Goal: Task Accomplishment & Management: Use online tool/utility

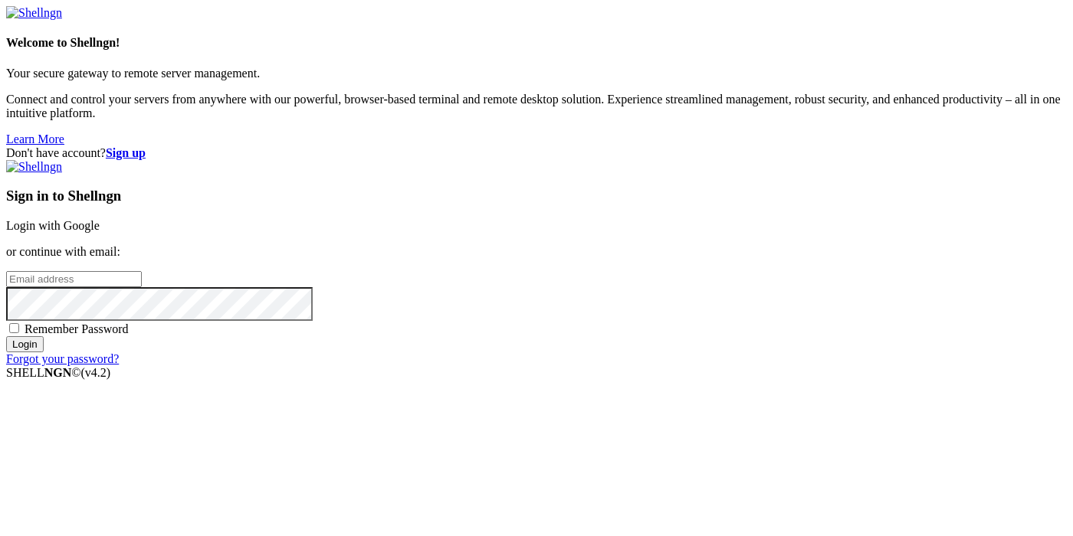
click at [146, 146] on strong "Sign up" at bounding box center [126, 152] width 40 height 13
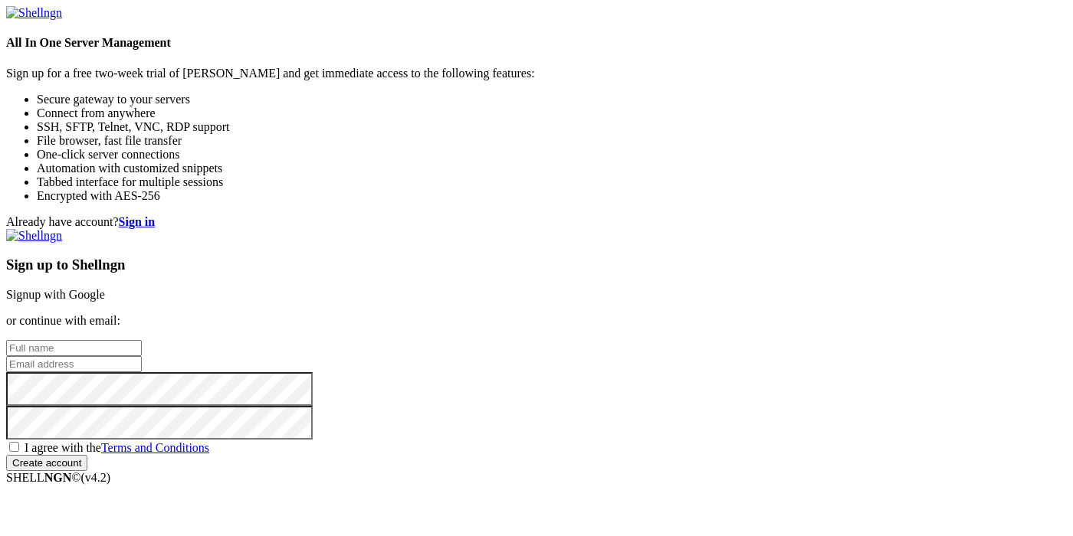
click at [142, 340] on input "text" at bounding box center [74, 348] width 136 height 16
type input "afasdasd"
click at [142, 356] on input "email" at bounding box center [74, 364] width 136 height 16
paste input "[EMAIL_ADDRESS][DOMAIN_NAME]"
type input "[EMAIL_ADDRESS][DOMAIN_NAME]"
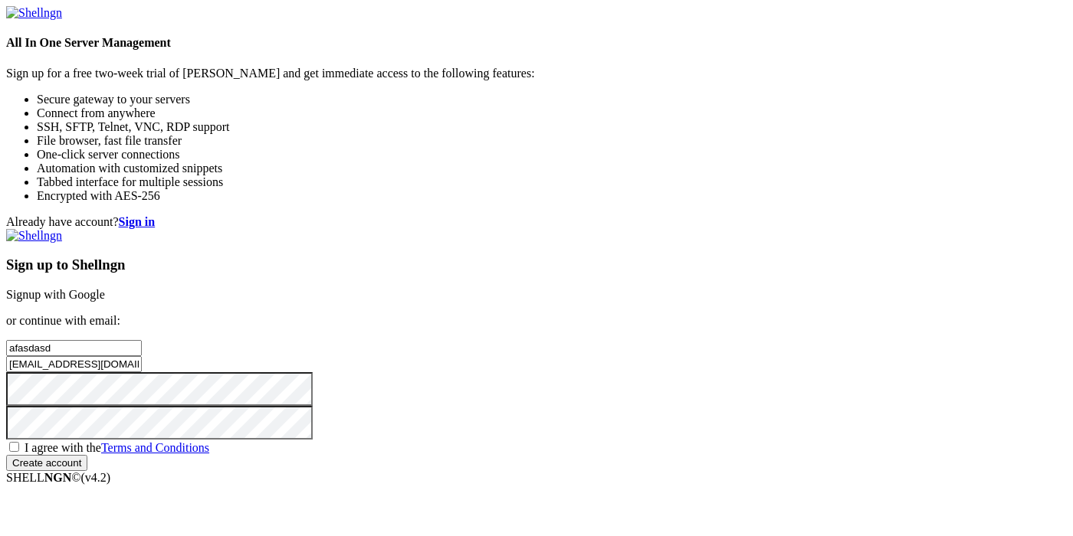
click at [87, 467] on input "Create account" at bounding box center [46, 463] width 81 height 16
click at [209, 441] on span "I agree with the Terms and Conditions" at bounding box center [117, 447] width 185 height 13
click at [19, 442] on input "I agree with the Terms and Conditions" at bounding box center [14, 447] width 10 height 10
checkbox input "true"
click at [87, 471] on input "Create account" at bounding box center [46, 463] width 81 height 16
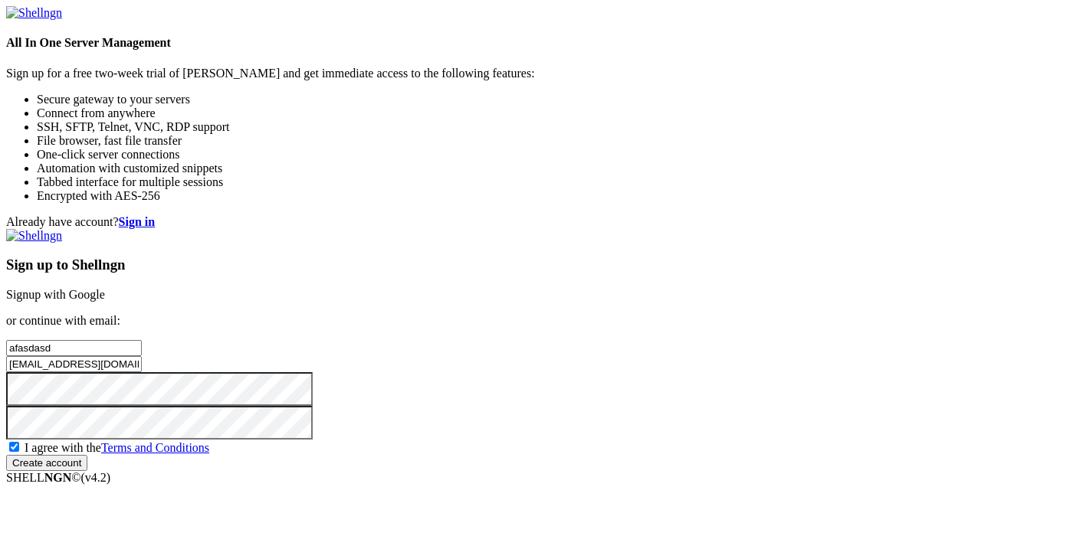
click at [87, 471] on input "Create account" at bounding box center [46, 463] width 81 height 16
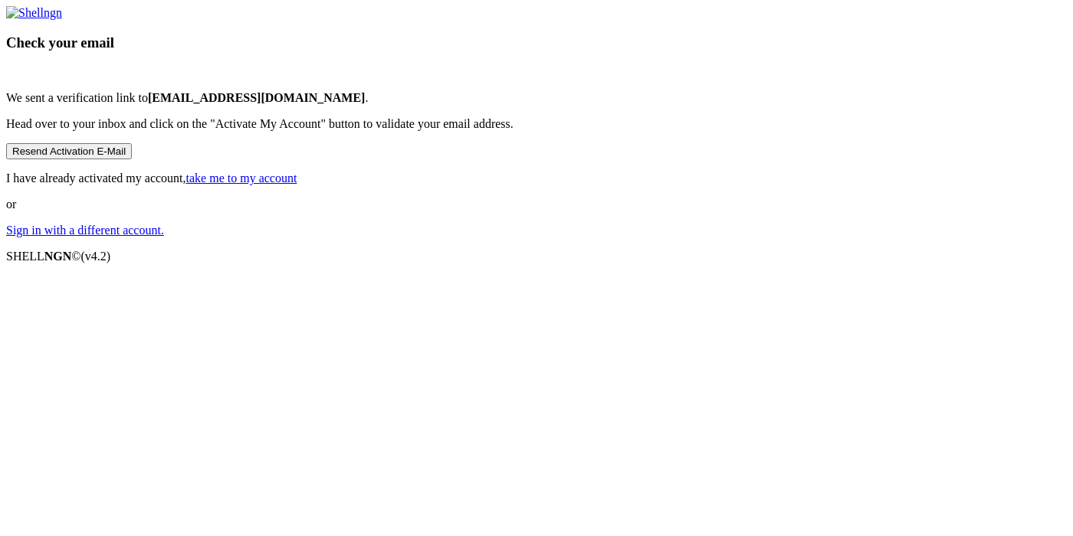
click at [164, 237] on link "Sign in with a different account." at bounding box center [85, 230] width 158 height 13
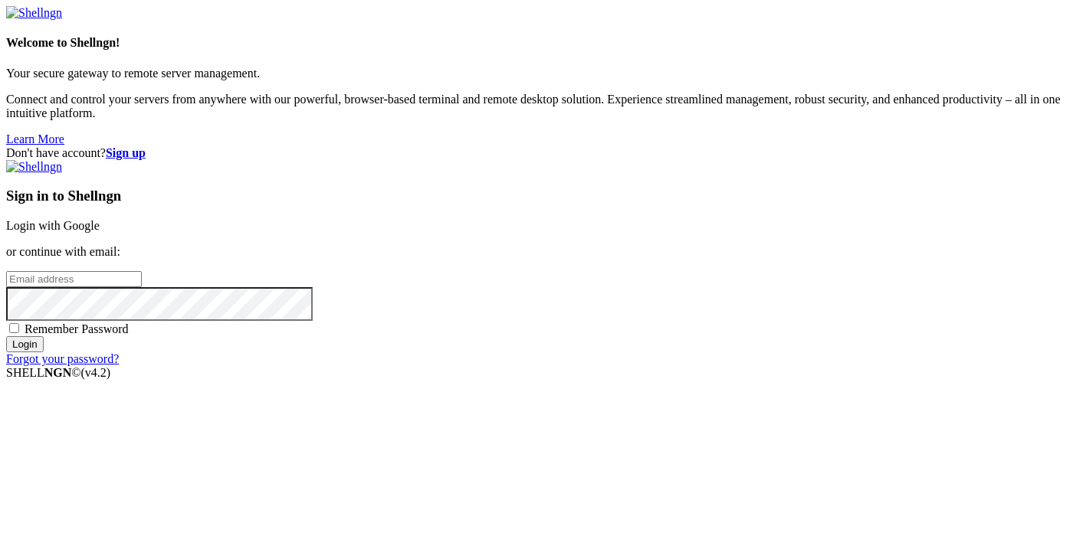
click at [142, 271] on input "email" at bounding box center [74, 279] width 136 height 16
paste input "[EMAIL_ADDRESS][DOMAIN_NAME]"
type input "[EMAIL_ADDRESS][DOMAIN_NAME]"
click at [44, 352] on input "Login" at bounding box center [25, 344] width 38 height 16
click at [142, 271] on input "email" at bounding box center [74, 279] width 136 height 16
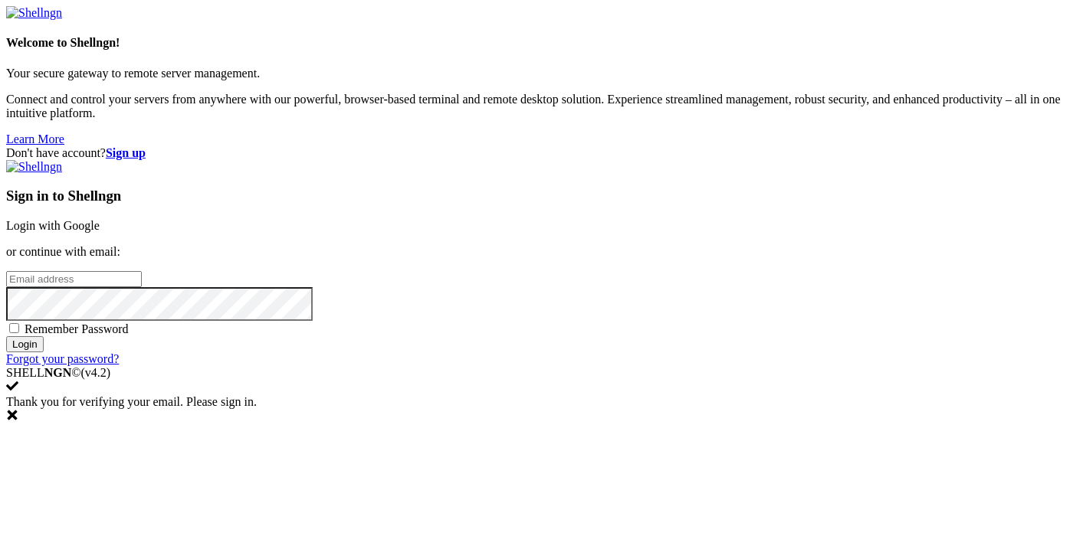
paste input "[EMAIL_ADDRESS][DOMAIN_NAME]"
type input "[EMAIL_ADDRESS][DOMAIN_NAME]"
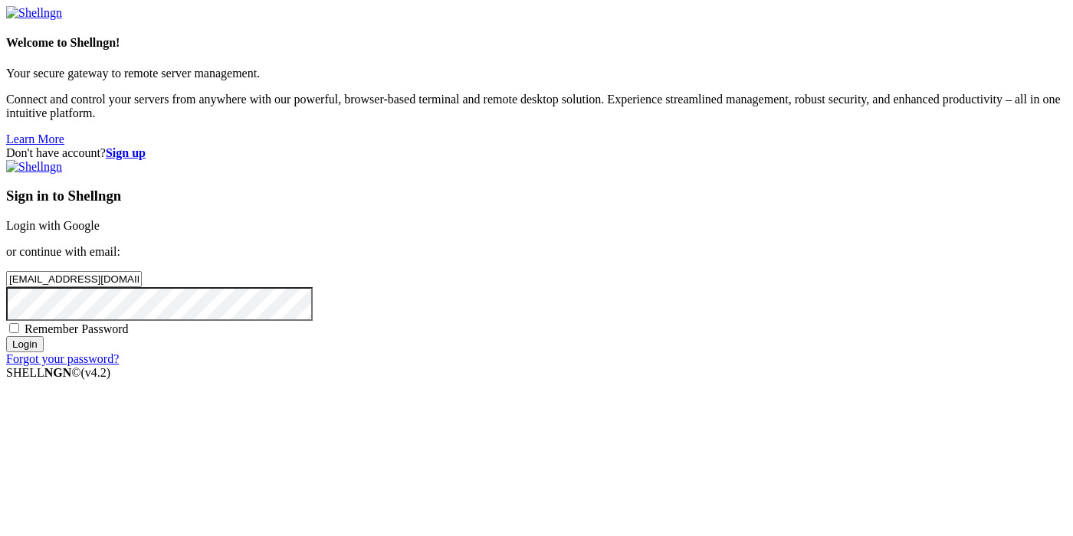
click at [44, 352] on input "Login" at bounding box center [25, 344] width 38 height 16
click at [44, 366] on input "Login" at bounding box center [25, 358] width 38 height 16
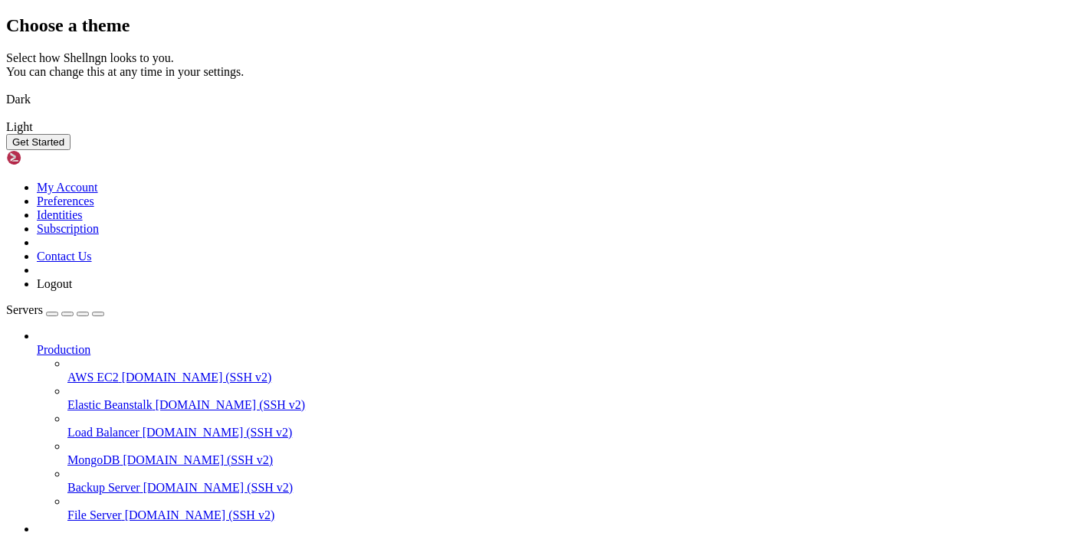
click at [70, 150] on button "Get Started" at bounding box center [38, 142] width 64 height 16
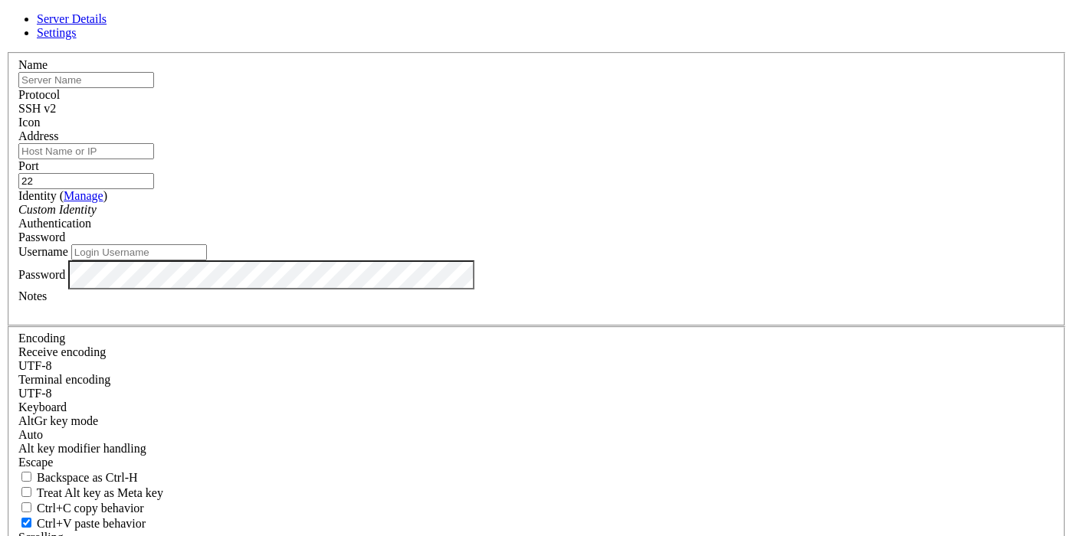
click at [599, 40] on header "Server Details Settings" at bounding box center [536, 26] width 1061 height 28
click at [154, 88] on input "text" at bounding box center [86, 80] width 136 height 16
type input "asfasdasfad"
click at [154, 159] on input "Address" at bounding box center [86, 151] width 136 height 16
paste input "193.109.78.24"
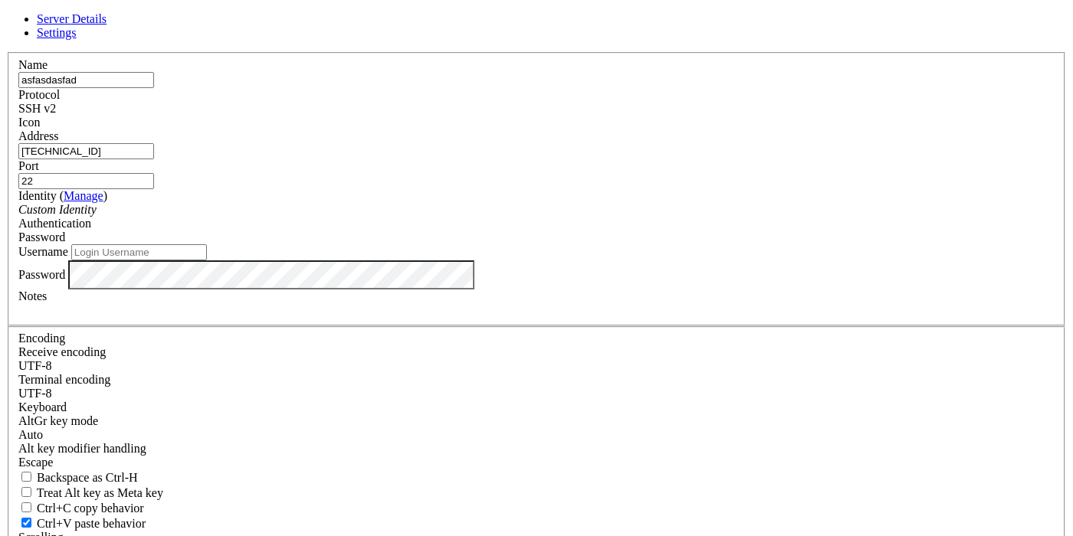
type input "193.109.78.24"
click at [584, 40] on header "Server Details Settings" at bounding box center [536, 26] width 1061 height 28
click at [207, 261] on input "Username" at bounding box center [139, 252] width 136 height 16
type input "root"
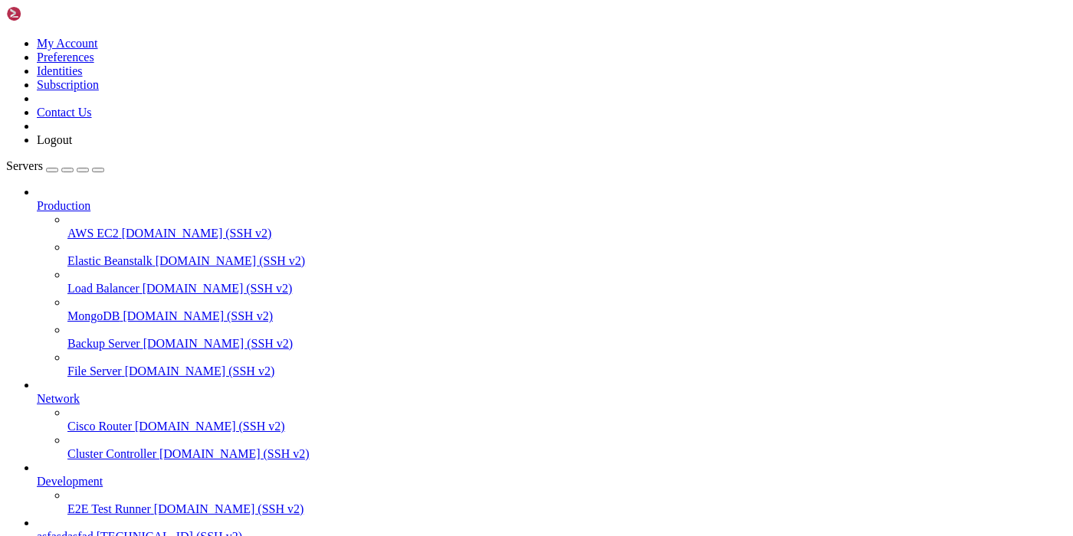
scroll to position [81, 0]
